Goal: Information Seeking & Learning: Learn about a topic

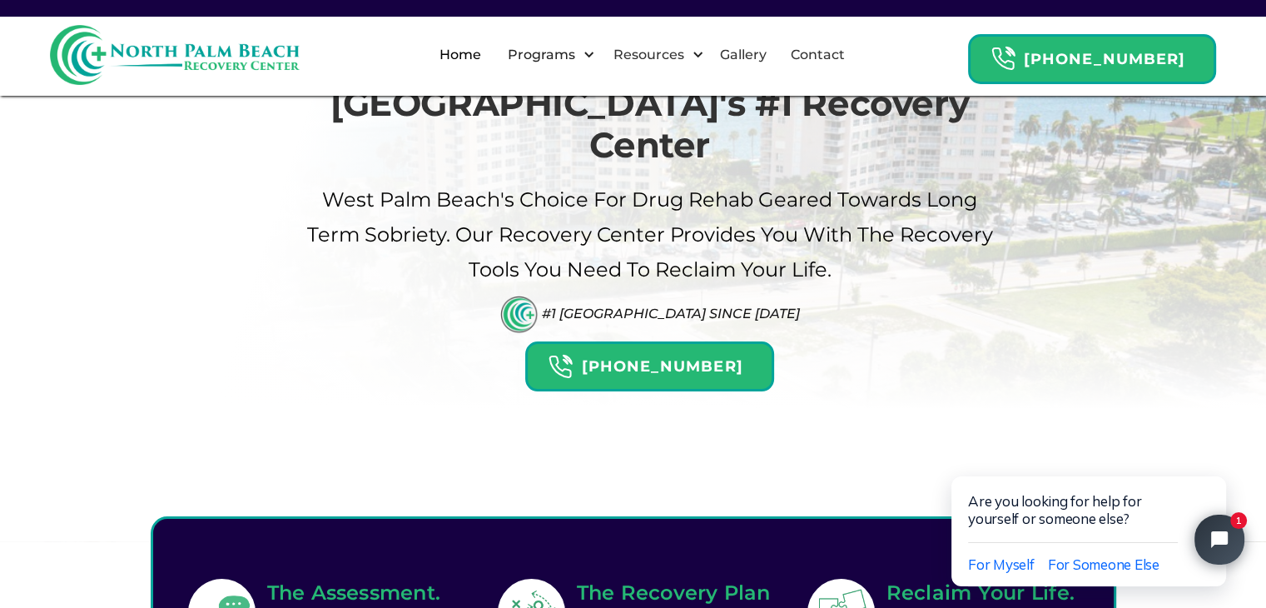
scroll to position [83, 0]
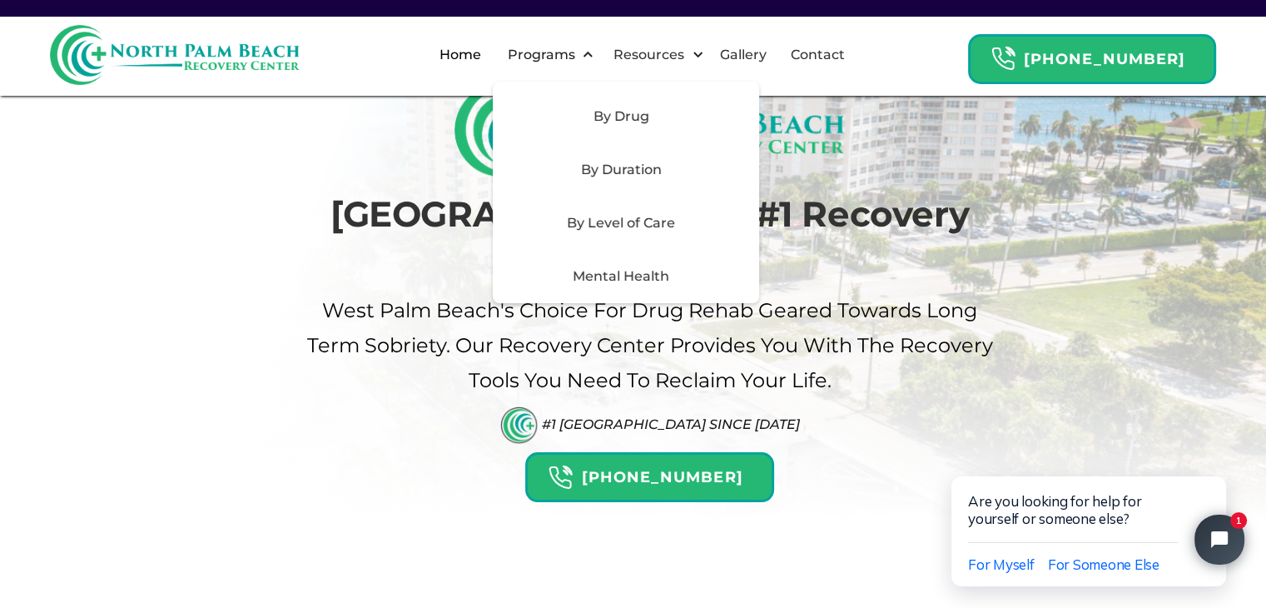
click at [646, 117] on div "By Drug" at bounding box center [621, 117] width 236 height 20
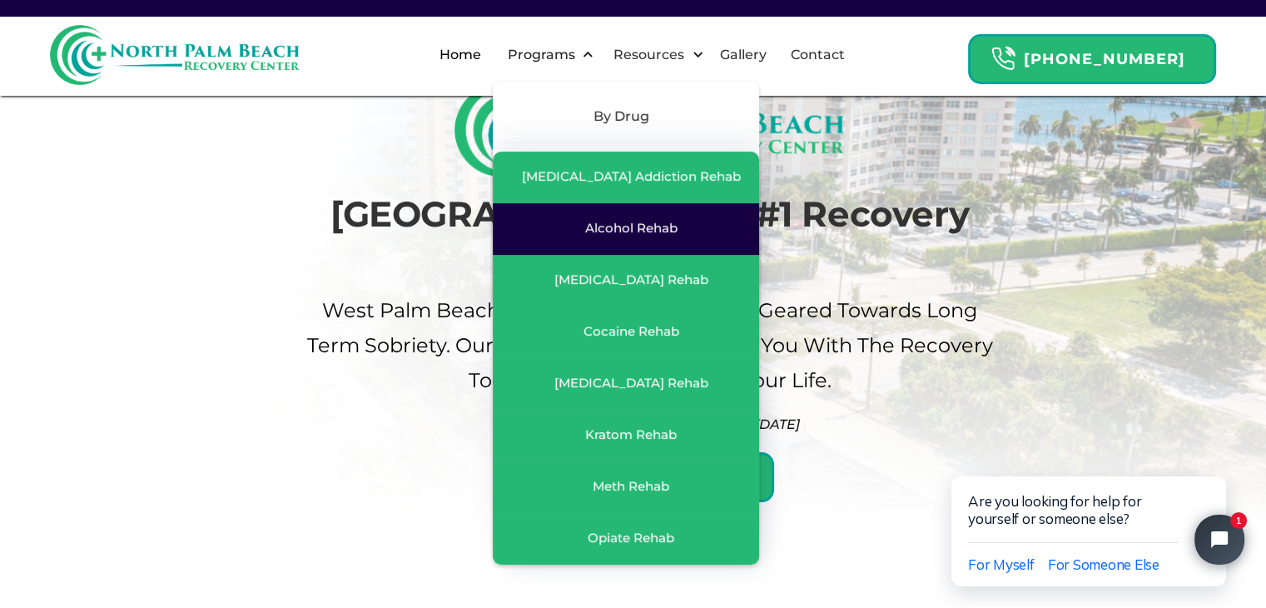
click at [639, 228] on div "Alcohol Rehab" at bounding box center [631, 228] width 92 height 17
